Goal: Ask a question

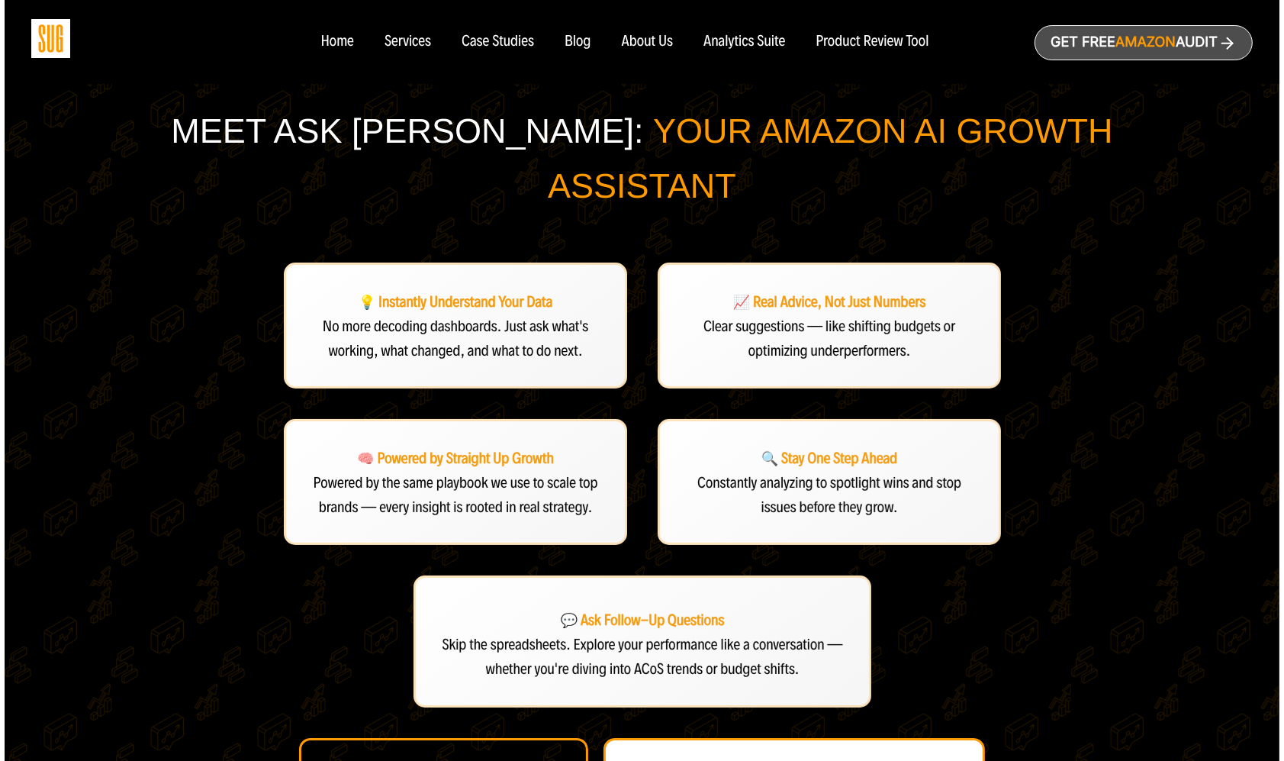
scroll to position [191, 0]
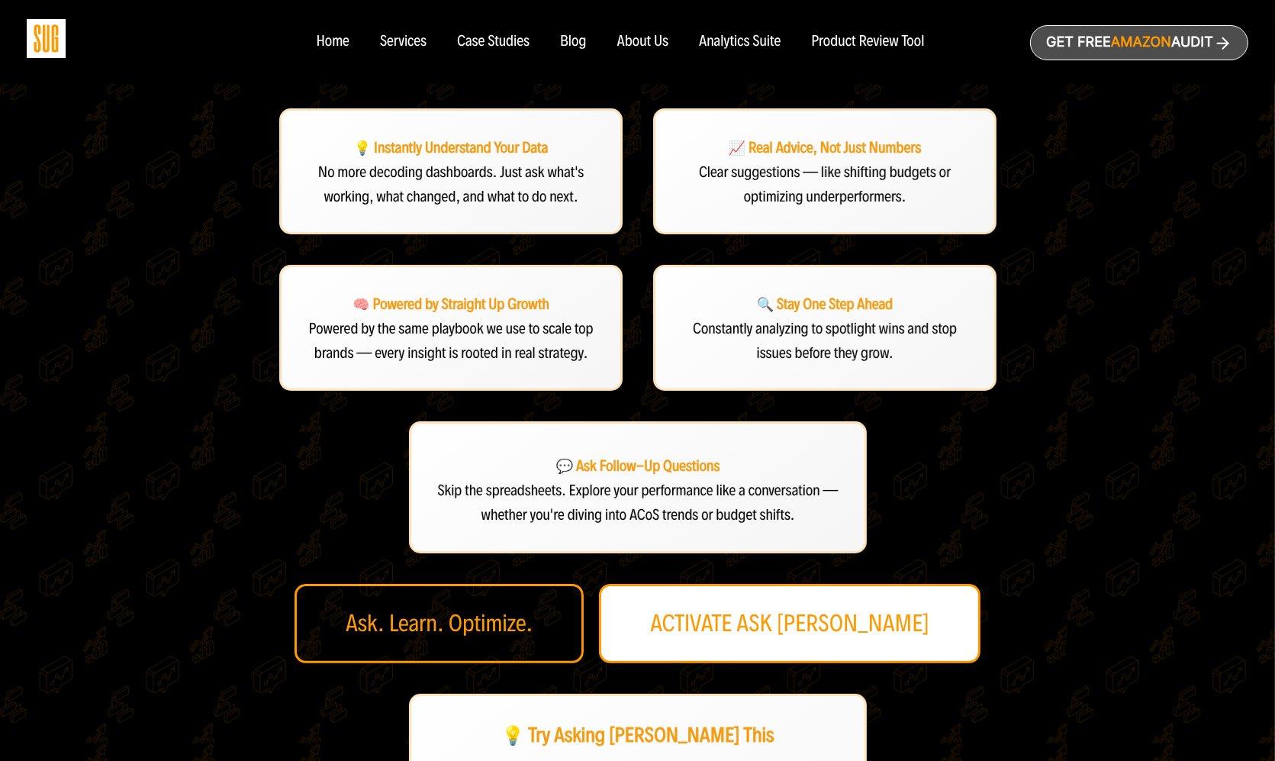
click at [801, 584] on link "ACTIVATE ASK [PERSON_NAME]" at bounding box center [789, 623] width 381 height 79
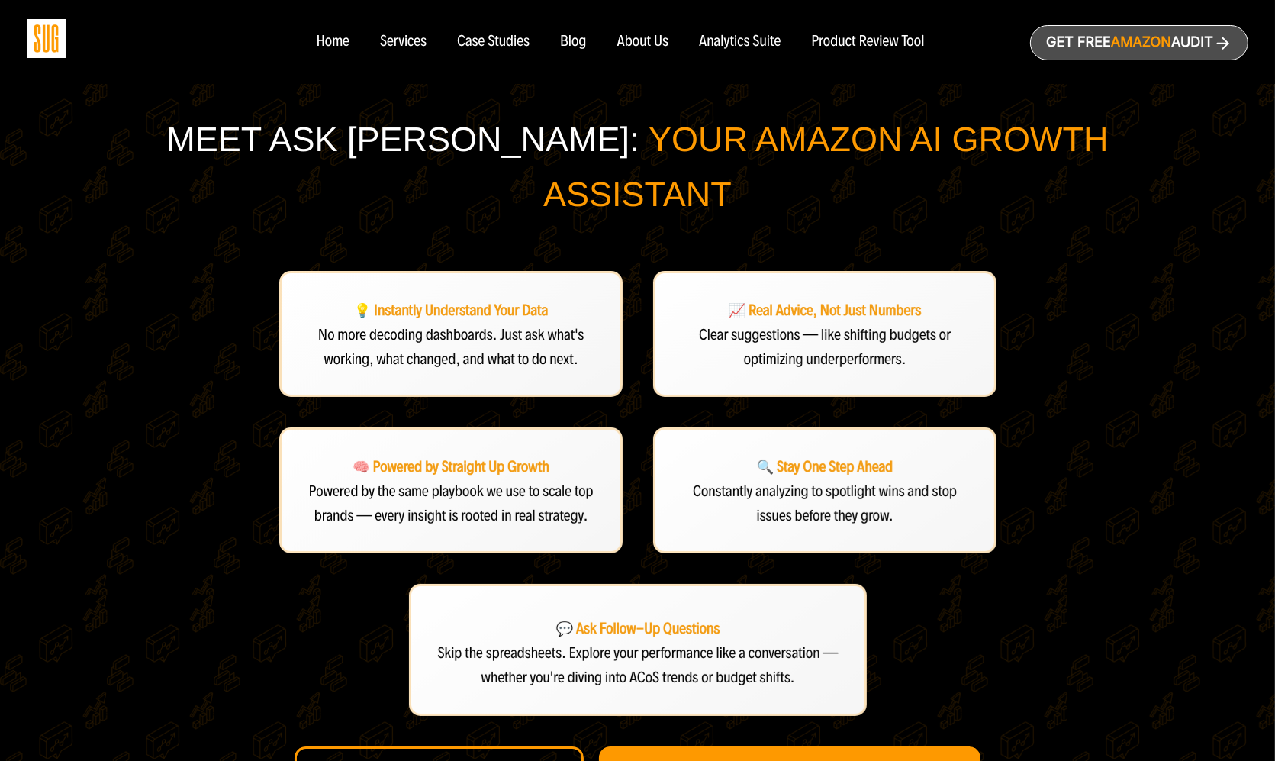
scroll to position [88, 0]
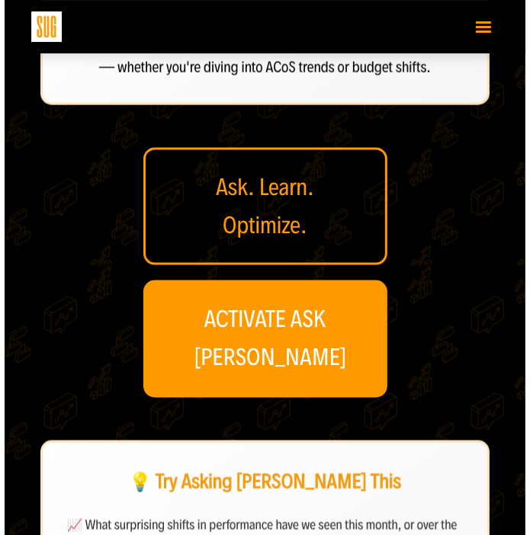
scroll to position [980, 0]
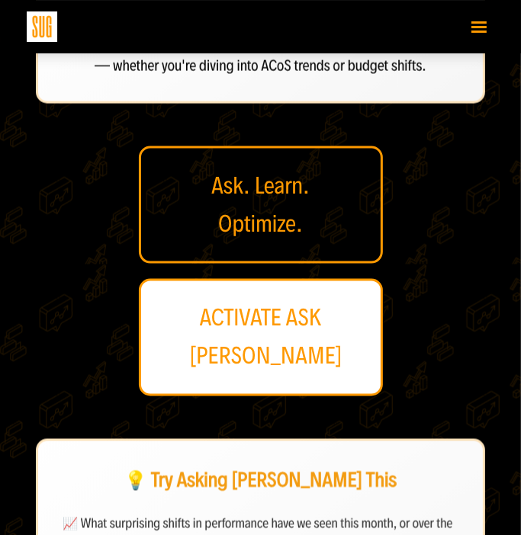
click at [306, 317] on link "ACTIVATE ASK [PERSON_NAME]" at bounding box center [261, 337] width 244 height 117
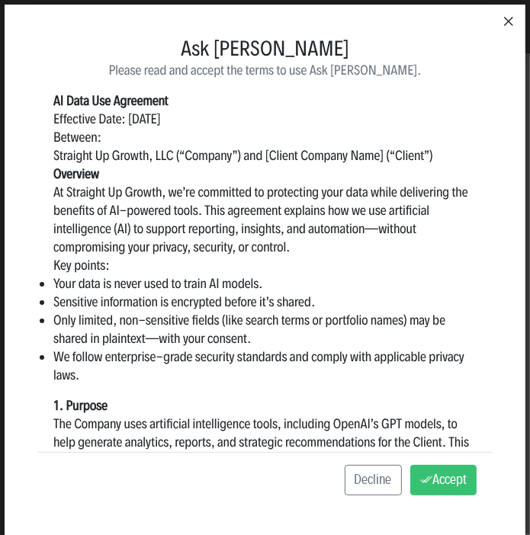
click at [501, 21] on icon "button" at bounding box center [509, 21] width 18 height 18
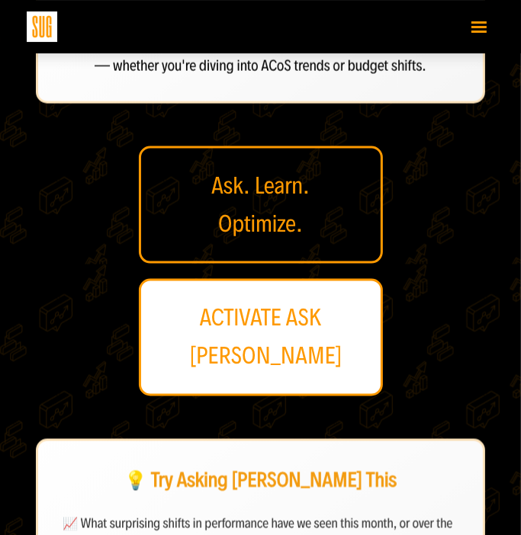
click at [314, 316] on link "ACTIVATE ASK [PERSON_NAME]" at bounding box center [261, 337] width 244 height 117
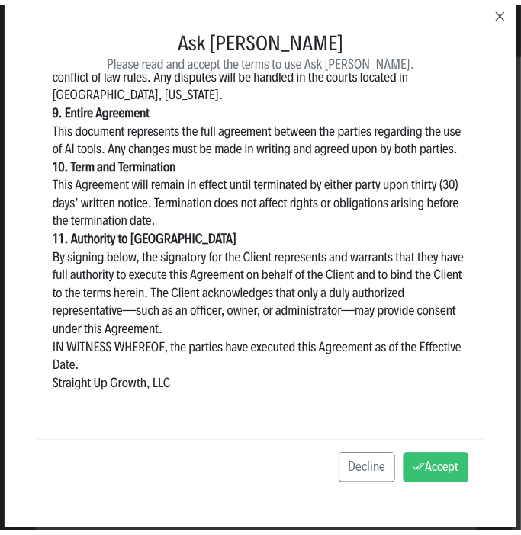
scroll to position [10, 0]
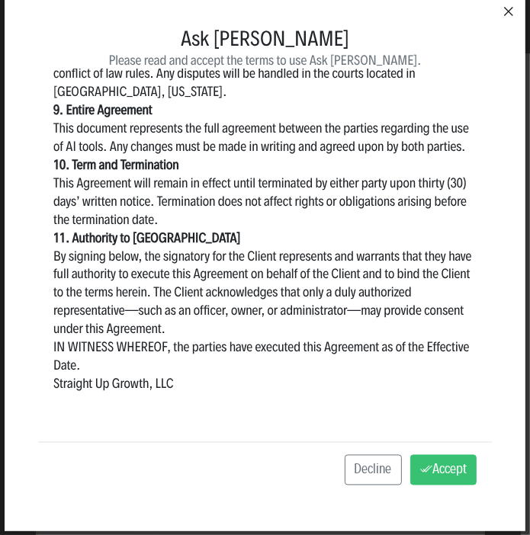
click at [500, 11] on icon "button" at bounding box center [509, 11] width 18 height 18
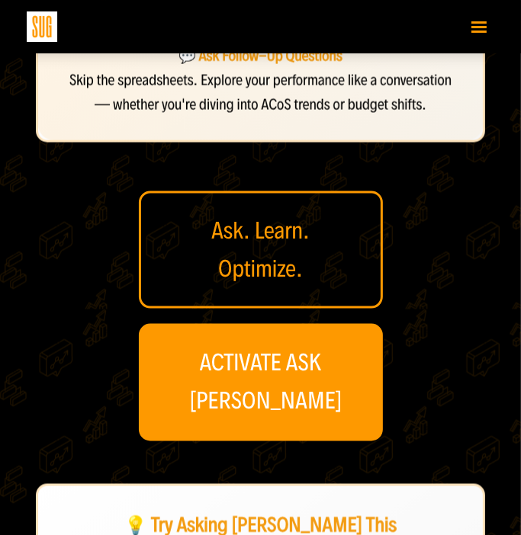
scroll to position [867, 0]
